Goal: Task Accomplishment & Management: Use online tool/utility

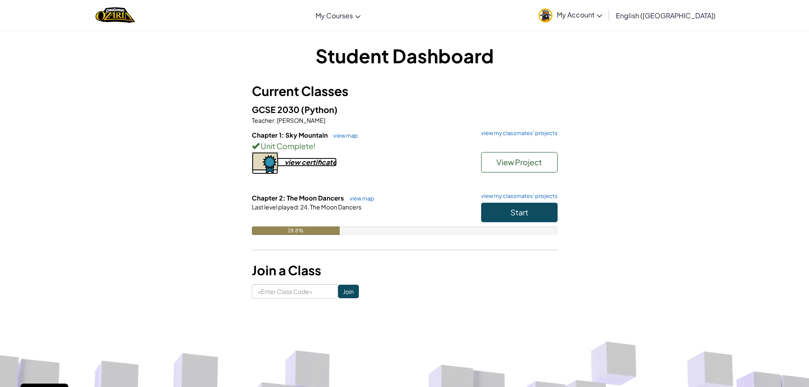
click at [308, 166] on div "view certificate" at bounding box center [311, 162] width 52 height 9
drag, startPoint x: 255, startPoint y: 113, endPoint x: 281, endPoint y: 113, distance: 25.9
click at [281, 113] on span "GCSE 2030" at bounding box center [276, 109] width 49 height 11
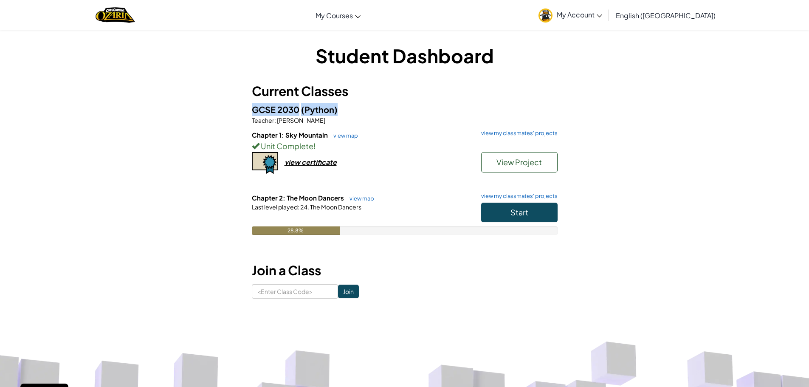
click at [281, 113] on span "GCSE 2030" at bounding box center [276, 109] width 49 height 11
click at [259, 99] on h3 "Current Classes" at bounding box center [405, 91] width 306 height 19
drag, startPoint x: 299, startPoint y: 109, endPoint x: 276, endPoint y: 106, distance: 24.0
click at [276, 106] on span "GCSE 2030" at bounding box center [276, 109] width 49 height 11
click at [243, 110] on div "Student Dashboard Current Classes GCSE 2030 (Python) Teacher : [PERSON_NAME] Ch…" at bounding box center [404, 170] width 497 height 256
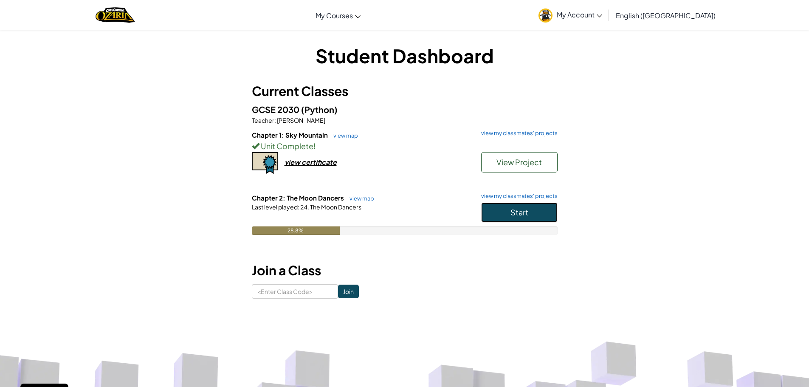
click at [505, 215] on button "Start" at bounding box center [519, 213] width 76 height 20
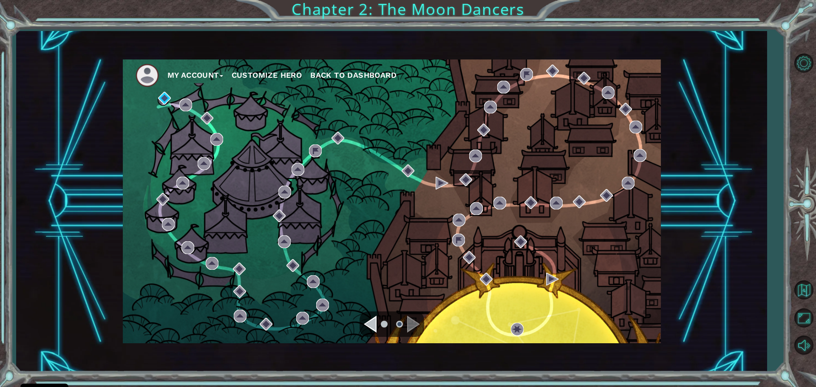
click at [366, 330] on div "Navigate to the previous page" at bounding box center [370, 324] width 13 height 17
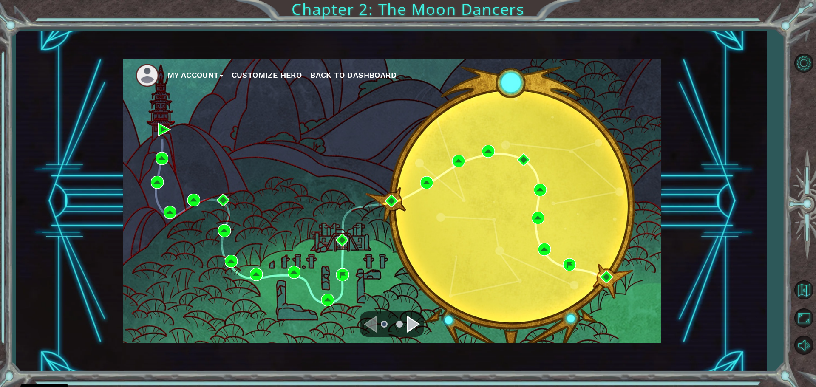
click at [415, 324] on div "Navigate to the next page" at bounding box center [413, 324] width 13 height 17
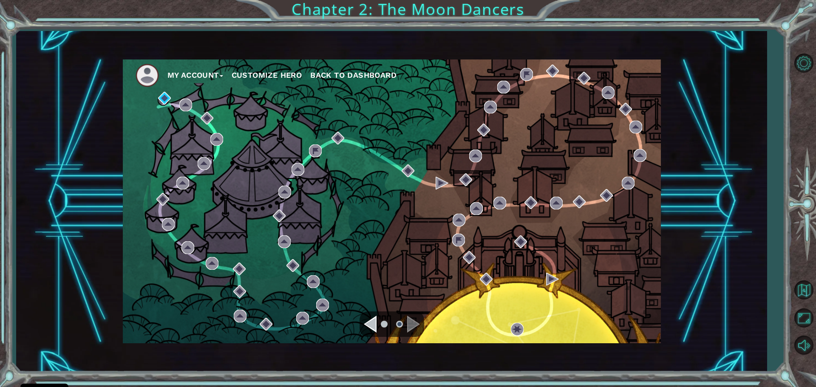
click at [380, 322] on ul at bounding box center [391, 324] width 31 height 17
click at [374, 321] on div "Navigate to the previous page" at bounding box center [370, 324] width 13 height 17
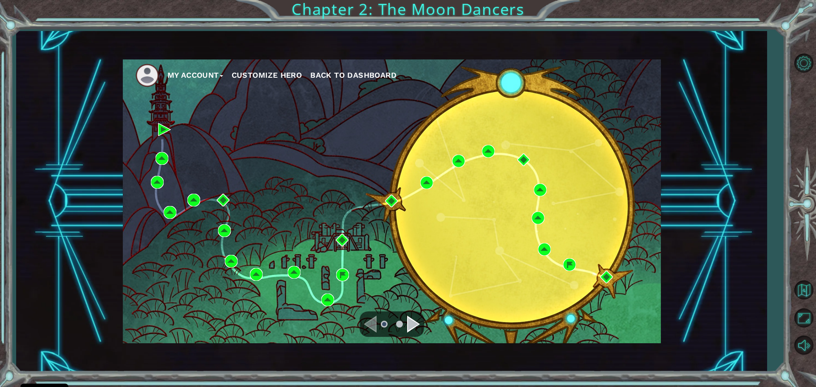
click at [413, 326] on div "Navigate to the next page" at bounding box center [413, 324] width 13 height 17
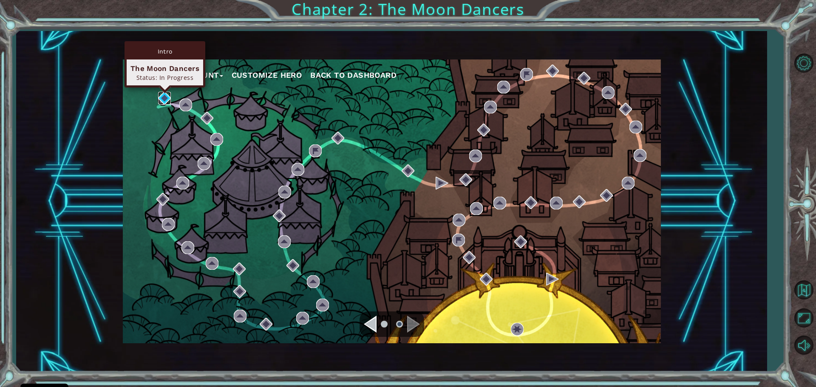
click at [165, 96] on img at bounding box center [164, 98] width 13 height 13
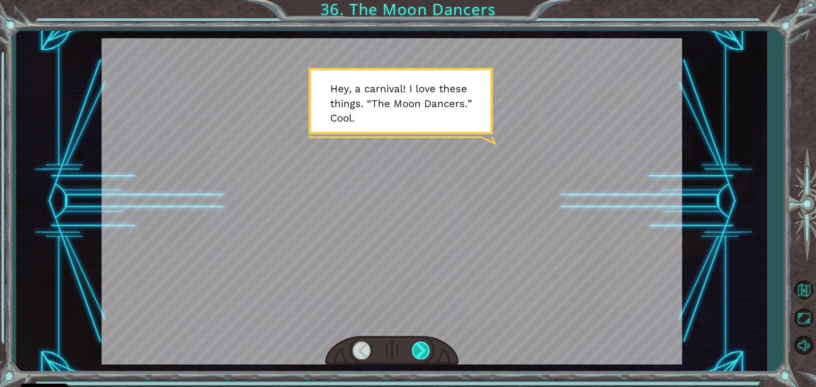
click at [426, 349] on div at bounding box center [421, 350] width 19 height 17
click at [426, 350] on div at bounding box center [421, 350] width 19 height 17
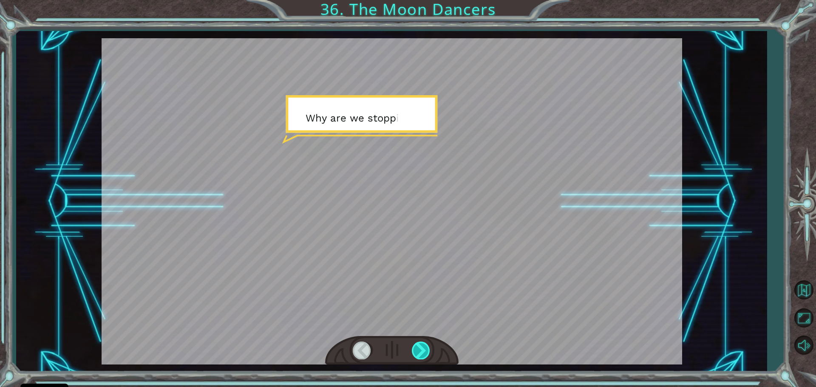
click at [426, 350] on div at bounding box center [421, 350] width 19 height 17
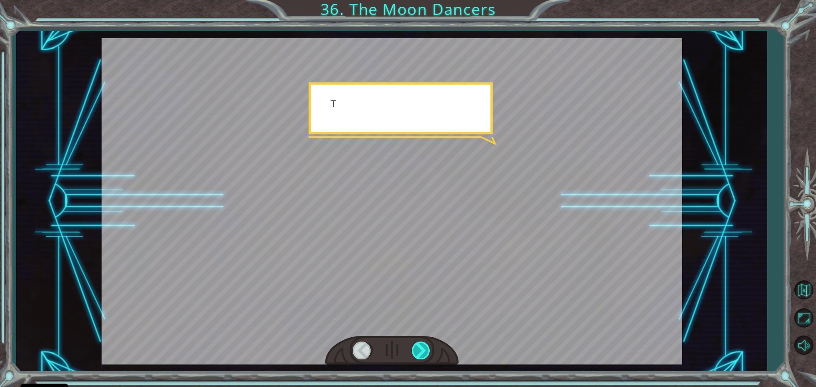
click at [426, 350] on div at bounding box center [421, 350] width 19 height 17
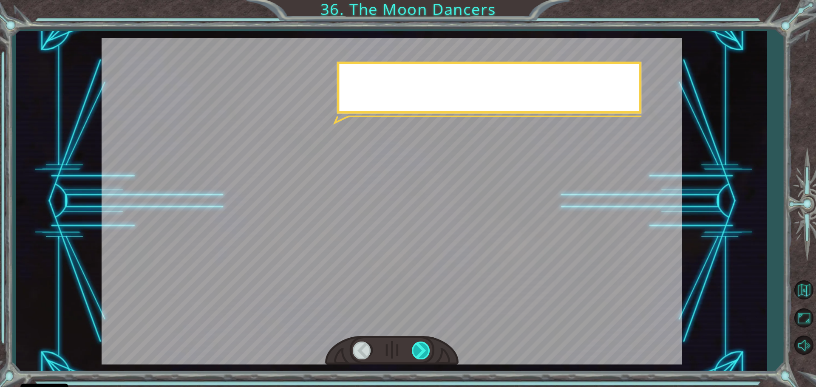
click at [426, 350] on div at bounding box center [421, 350] width 19 height 17
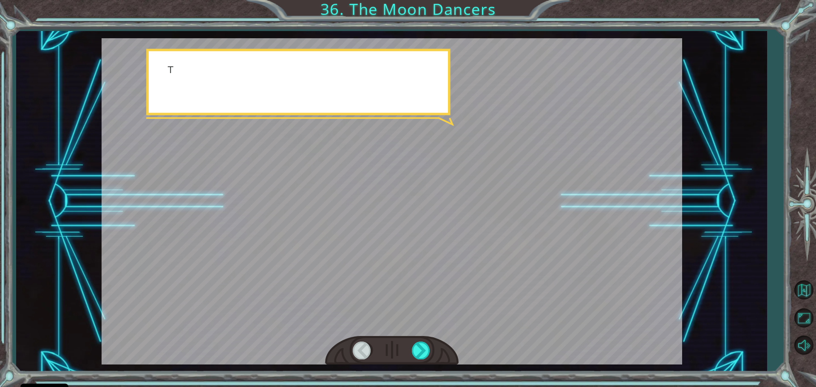
click at [428, 359] on div at bounding box center [391, 350] width 133 height 29
click at [425, 351] on div at bounding box center [421, 350] width 19 height 17
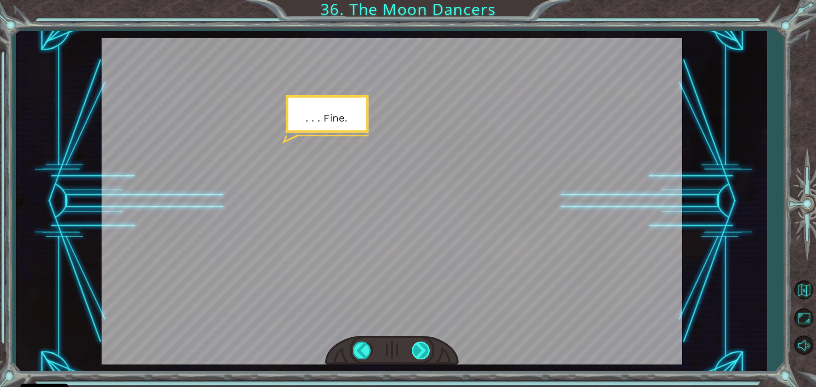
click at [426, 354] on div at bounding box center [421, 350] width 19 height 17
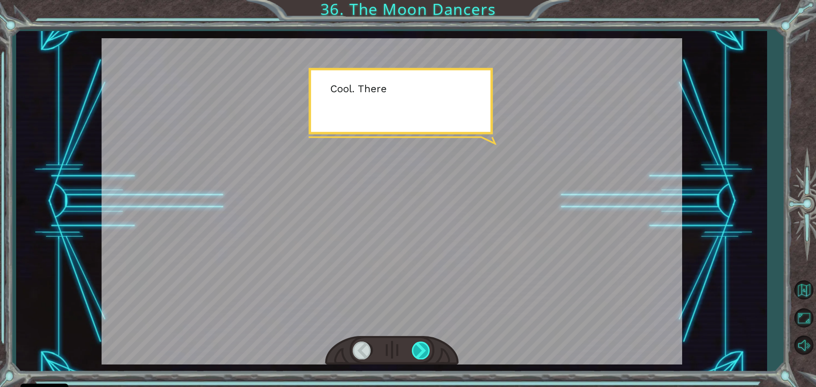
click at [423, 353] on div at bounding box center [421, 350] width 19 height 17
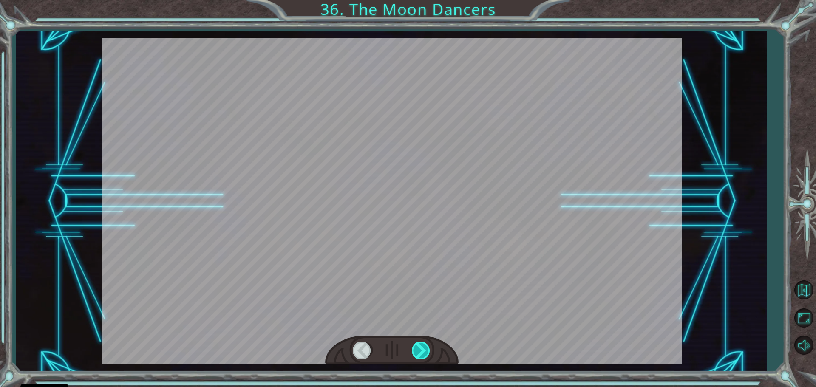
click at [423, 353] on div at bounding box center [421, 350] width 19 height 17
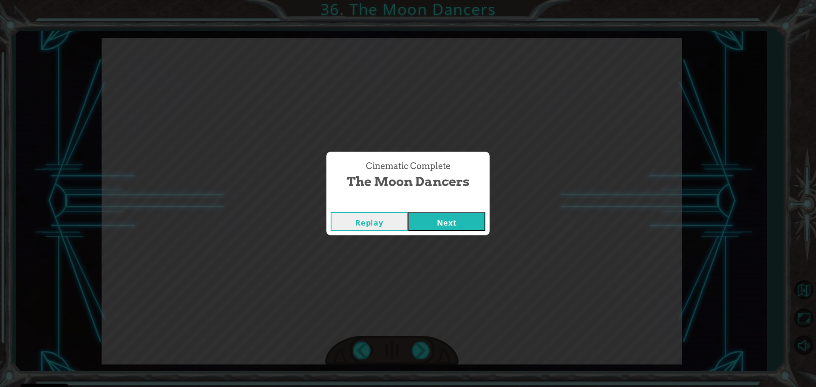
click at [438, 219] on button "Next" at bounding box center [446, 221] width 77 height 19
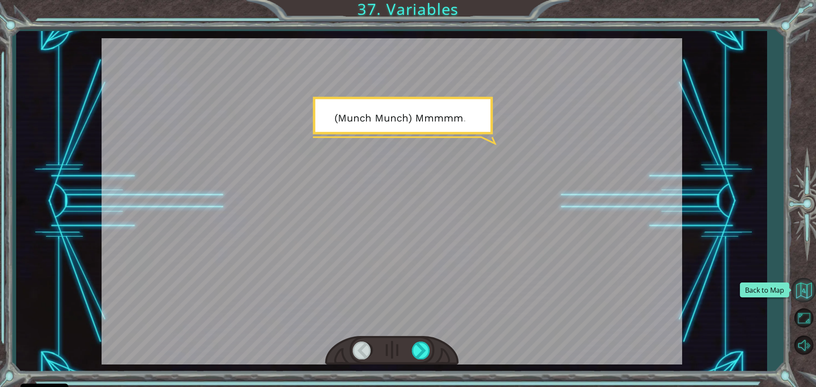
click at [798, 292] on button "Back to Map" at bounding box center [803, 290] width 25 height 25
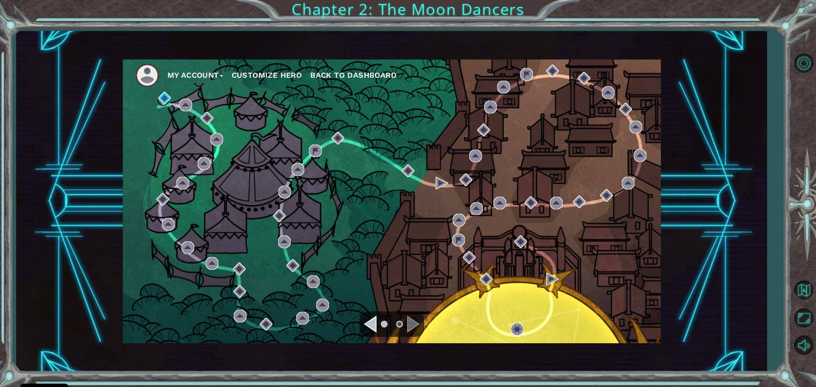
click at [375, 325] on div "Navigate to the previous page" at bounding box center [370, 324] width 13 height 17
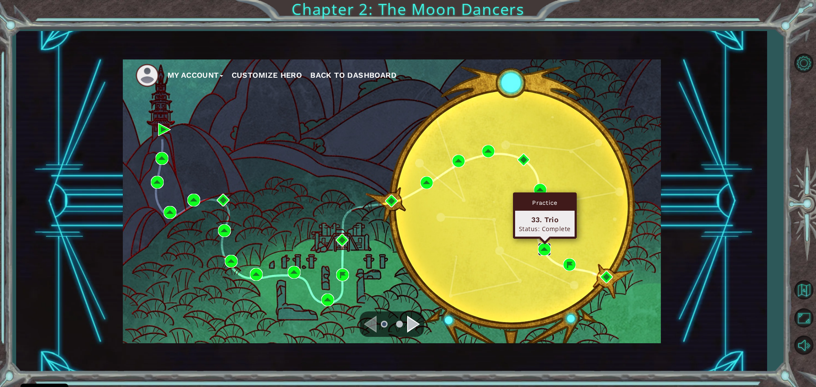
click at [544, 245] on img at bounding box center [544, 249] width 13 height 13
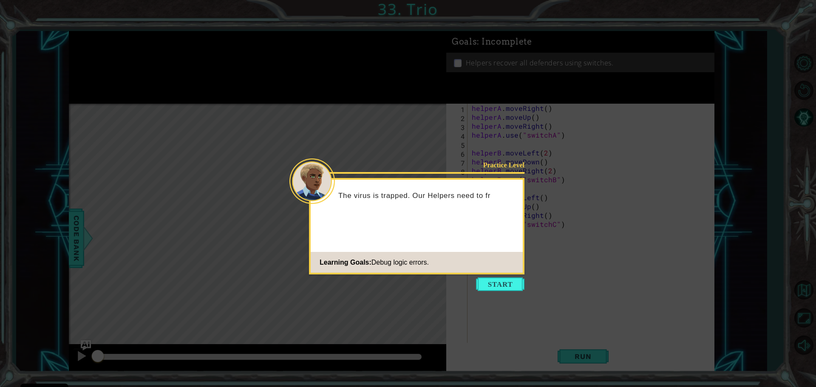
click at [506, 294] on icon at bounding box center [408, 193] width 816 height 387
click at [505, 289] on button "Start" at bounding box center [500, 284] width 48 height 14
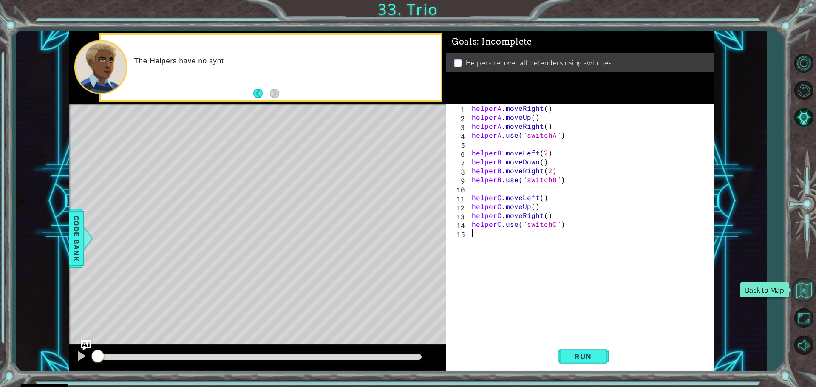
click at [804, 291] on button "Back to Map" at bounding box center [803, 290] width 25 height 25
